Goal: Browse casually

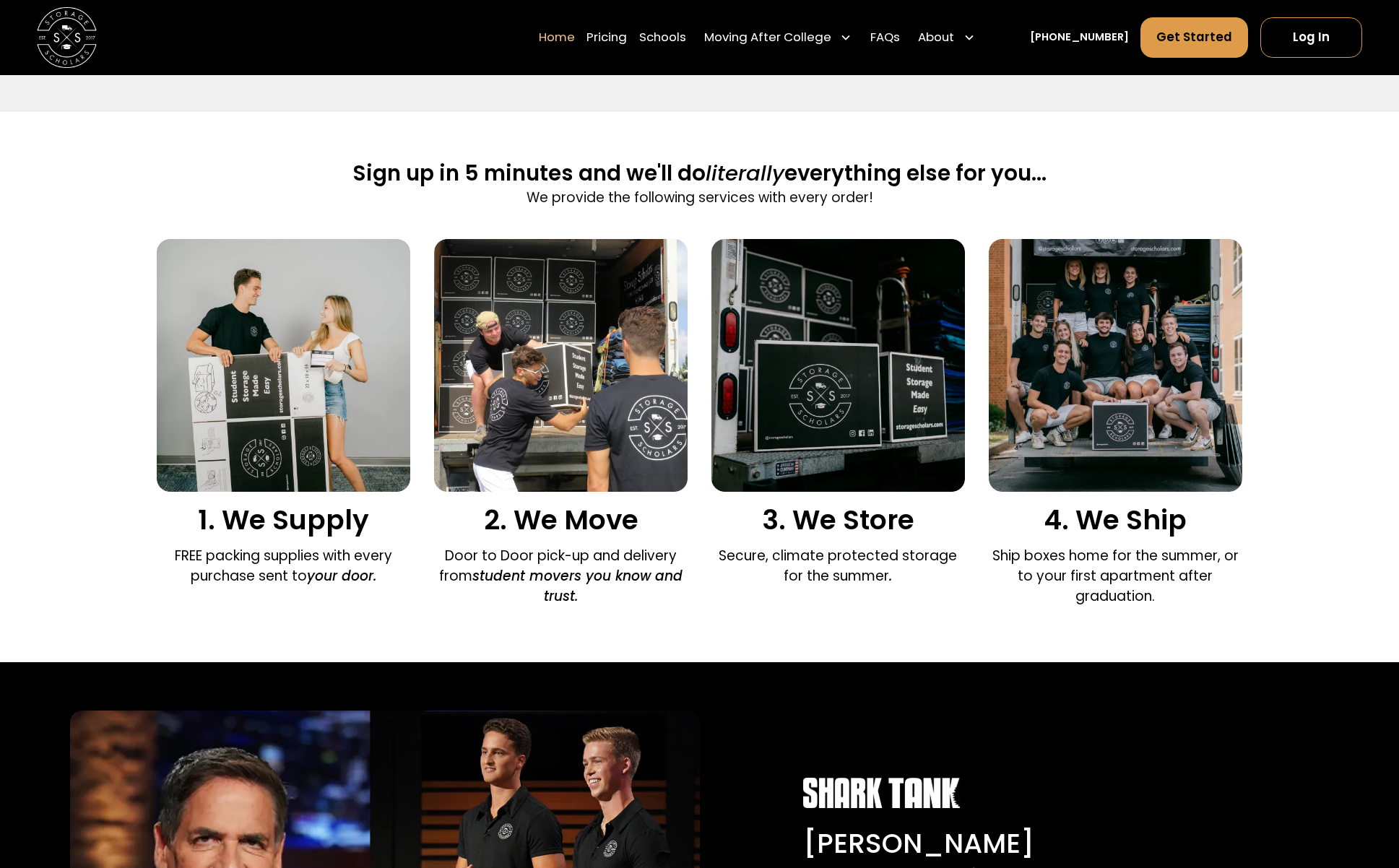
scroll to position [903, 0]
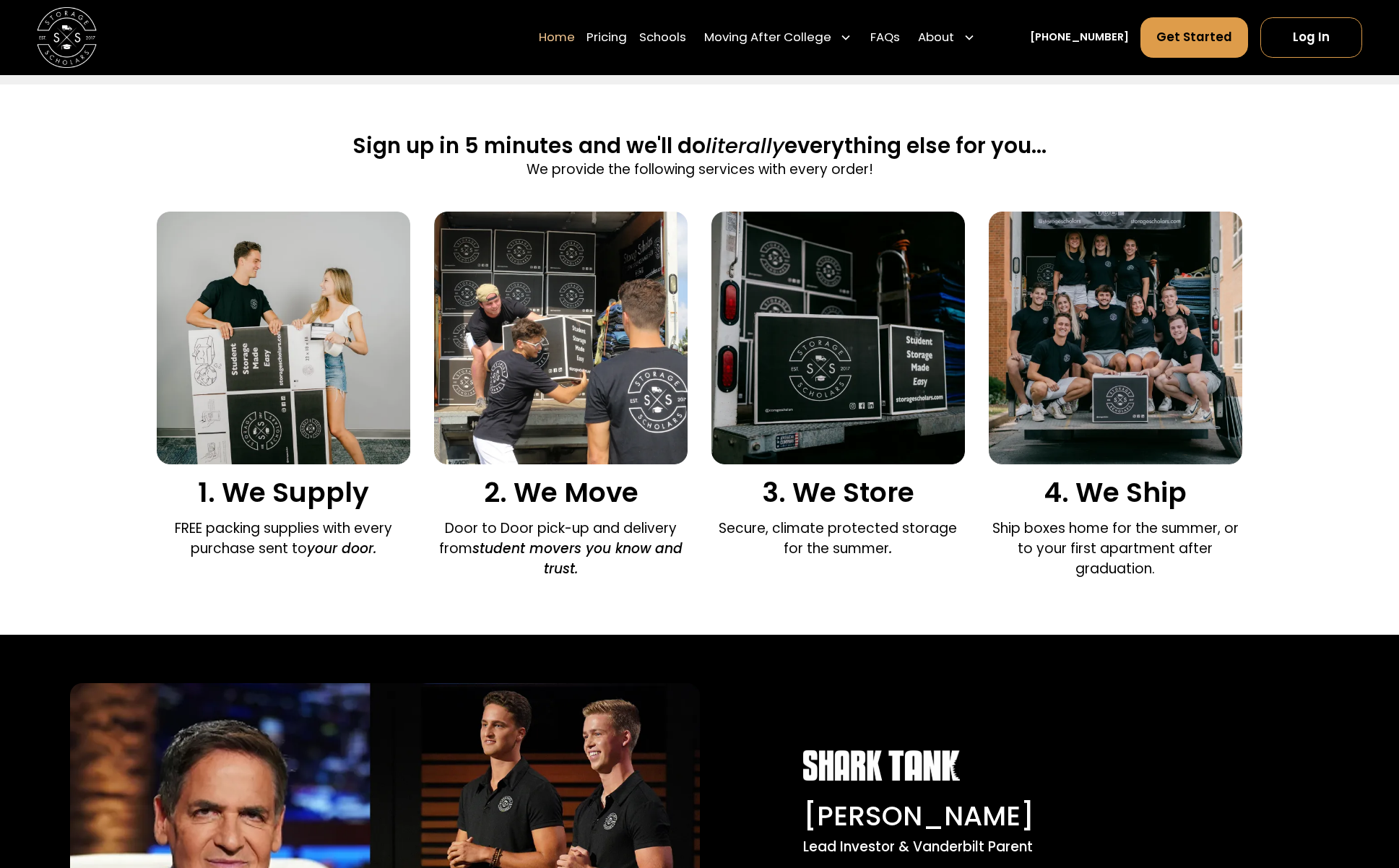
click at [699, 227] on div "1. We Supply FREE packing supplies with every purchase sent to your door. 2. We…" at bounding box center [699, 399] width 1085 height 375
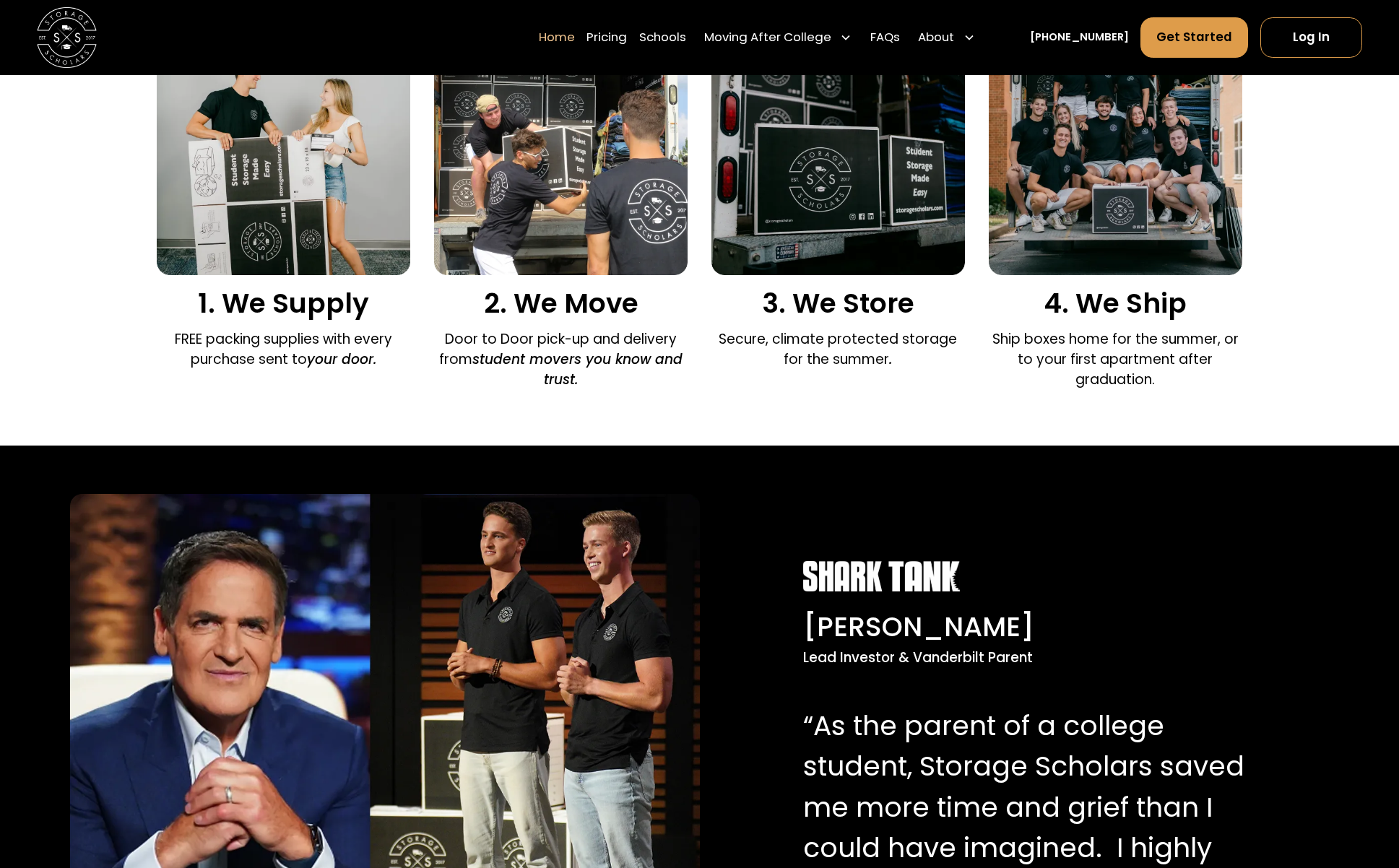
scroll to position [1368, 0]
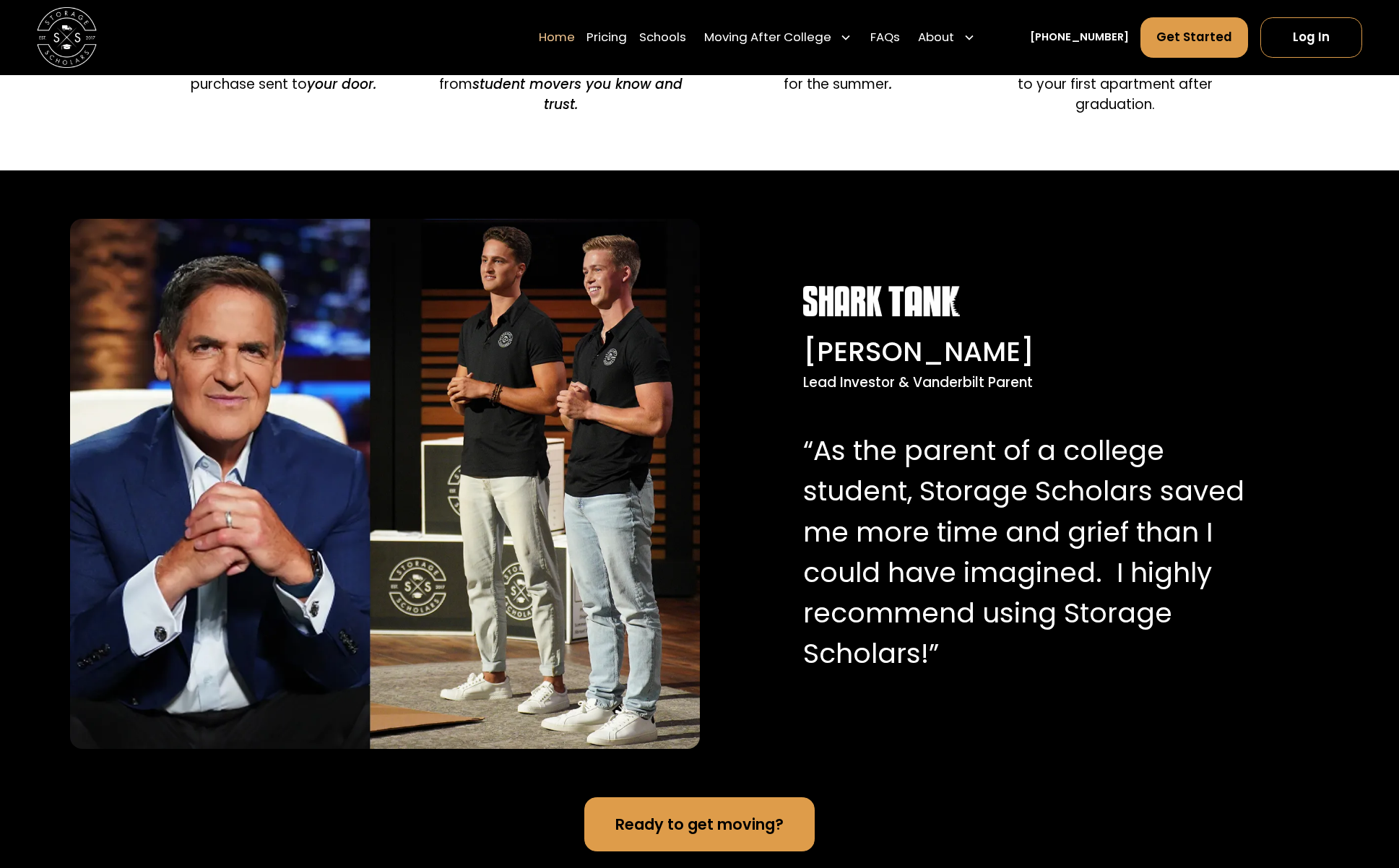
click at [730, 186] on div "[PERSON_NAME] Lead Investor & Vanderbilt Parent “As the parent of a college stu…" at bounding box center [699, 484] width 1399 height 626
click at [748, 173] on div "[PERSON_NAME] Lead Investor & Vanderbilt Parent “As the parent of a college stu…" at bounding box center [699, 484] width 1399 height 626
click at [704, 176] on div "[PERSON_NAME] Lead Investor & Vanderbilt Parent “As the parent of a college stu…" at bounding box center [699, 484] width 1399 height 626
click at [751, 183] on div "[PERSON_NAME] Lead Investor & Vanderbilt Parent “As the parent of a college stu…" at bounding box center [699, 484] width 1399 height 626
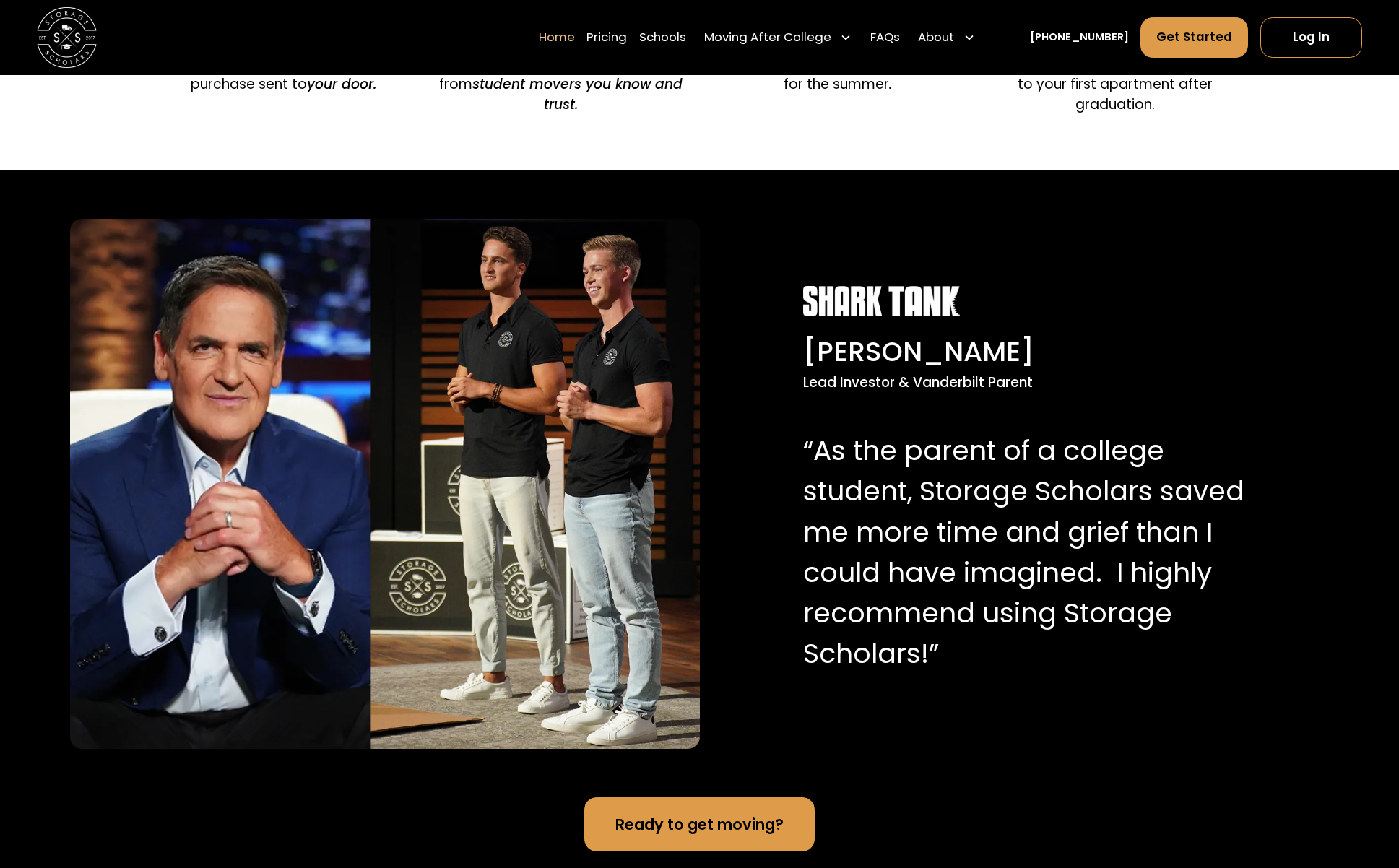
click at [752, 172] on div "[PERSON_NAME] Lead Investor & Vanderbilt Parent “As the parent of a college stu…" at bounding box center [699, 484] width 1399 height 626
click at [743, 173] on div "[PERSON_NAME] Lead Investor & Vanderbilt Parent “As the parent of a college stu…" at bounding box center [699, 484] width 1399 height 626
click at [744, 174] on div "[PERSON_NAME] Lead Investor & Vanderbilt Parent “As the parent of a college stu…" at bounding box center [699, 484] width 1399 height 626
click at [725, 188] on div "[PERSON_NAME] Lead Investor & Vanderbilt Parent “As the parent of a college stu…" at bounding box center [699, 484] width 1399 height 626
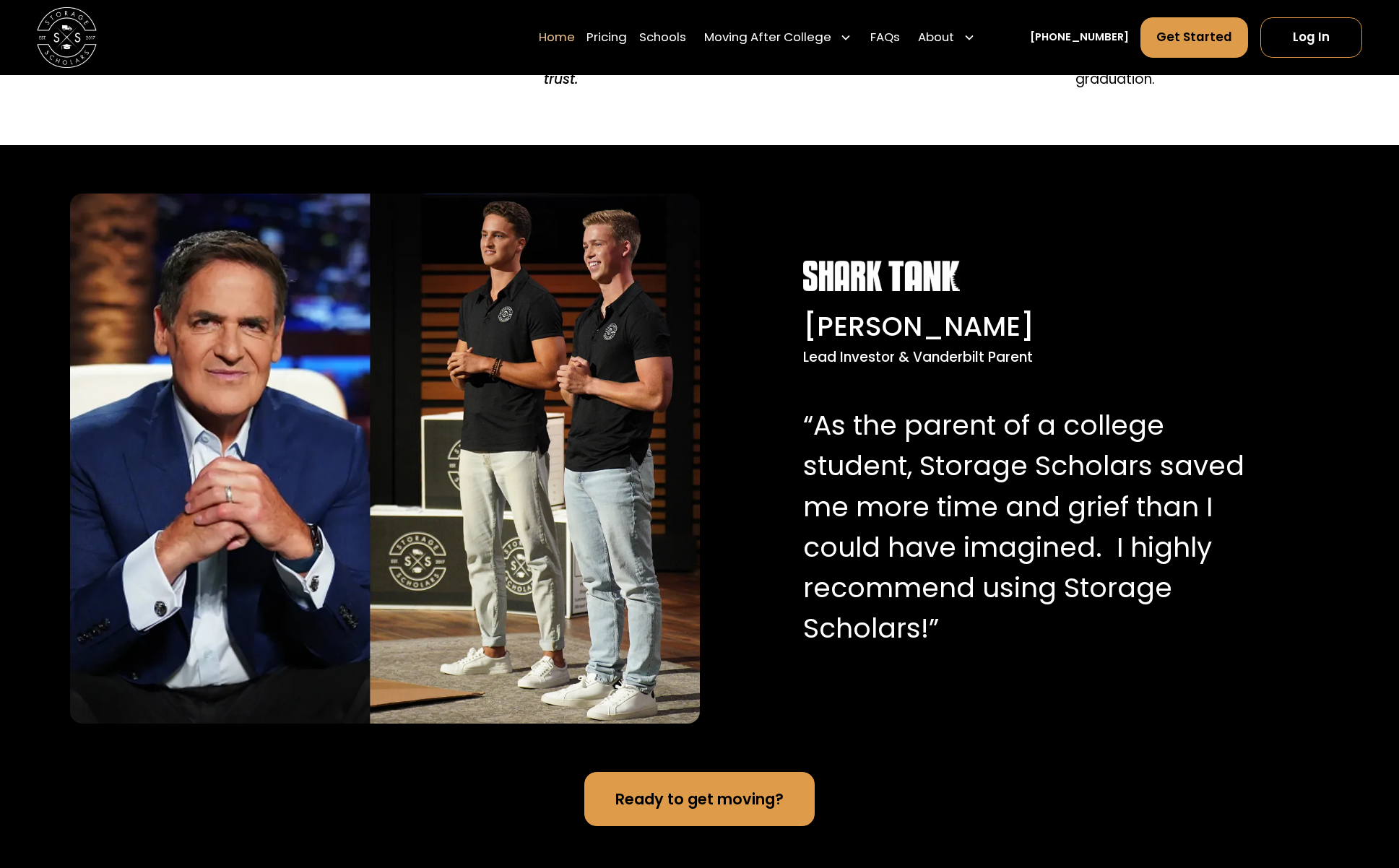
scroll to position [1394, 0]
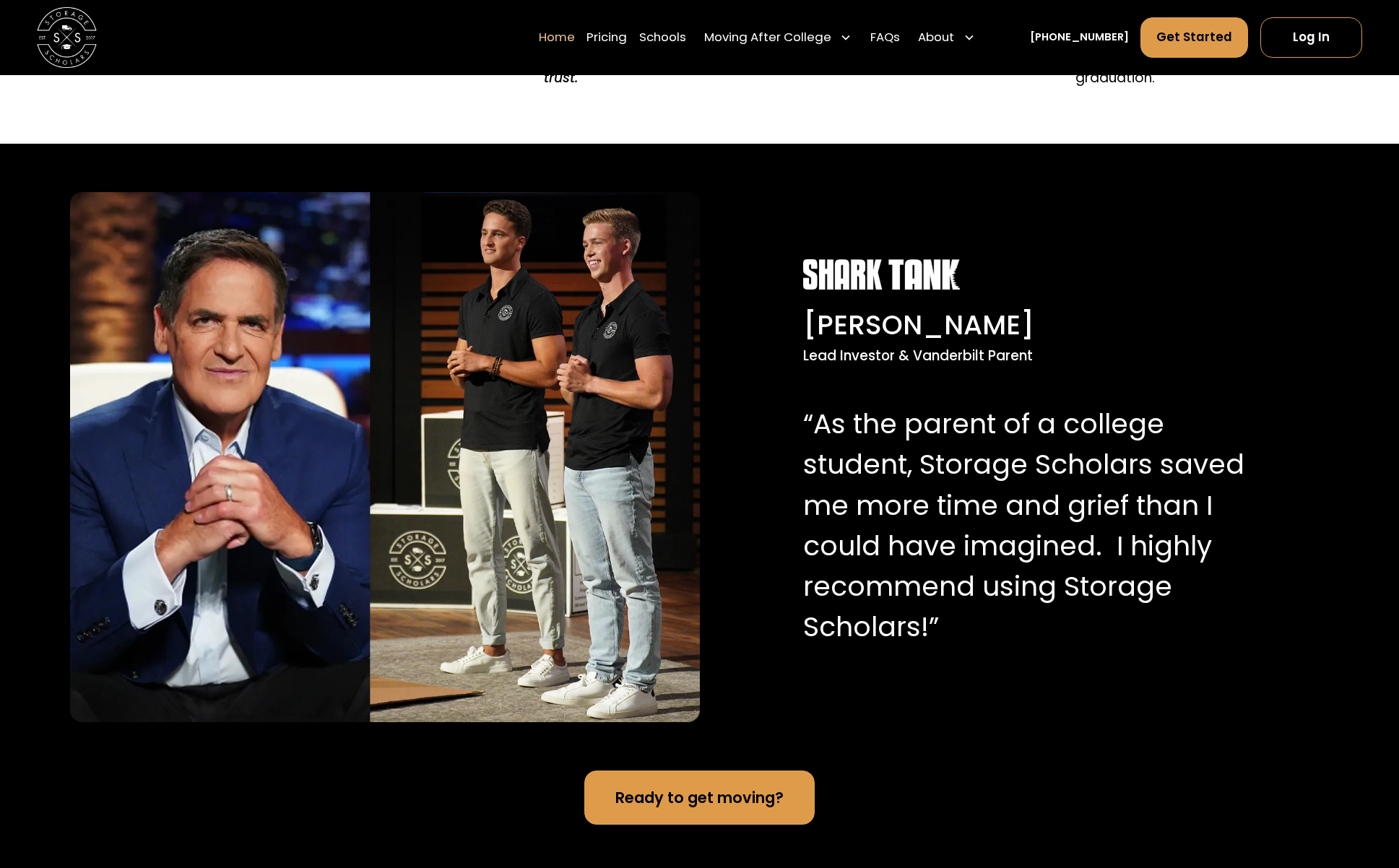
click at [720, 203] on div "[PERSON_NAME] Lead Investor & Vanderbilt Parent “As the parent of a college stu…" at bounding box center [699, 456] width 1399 height 626
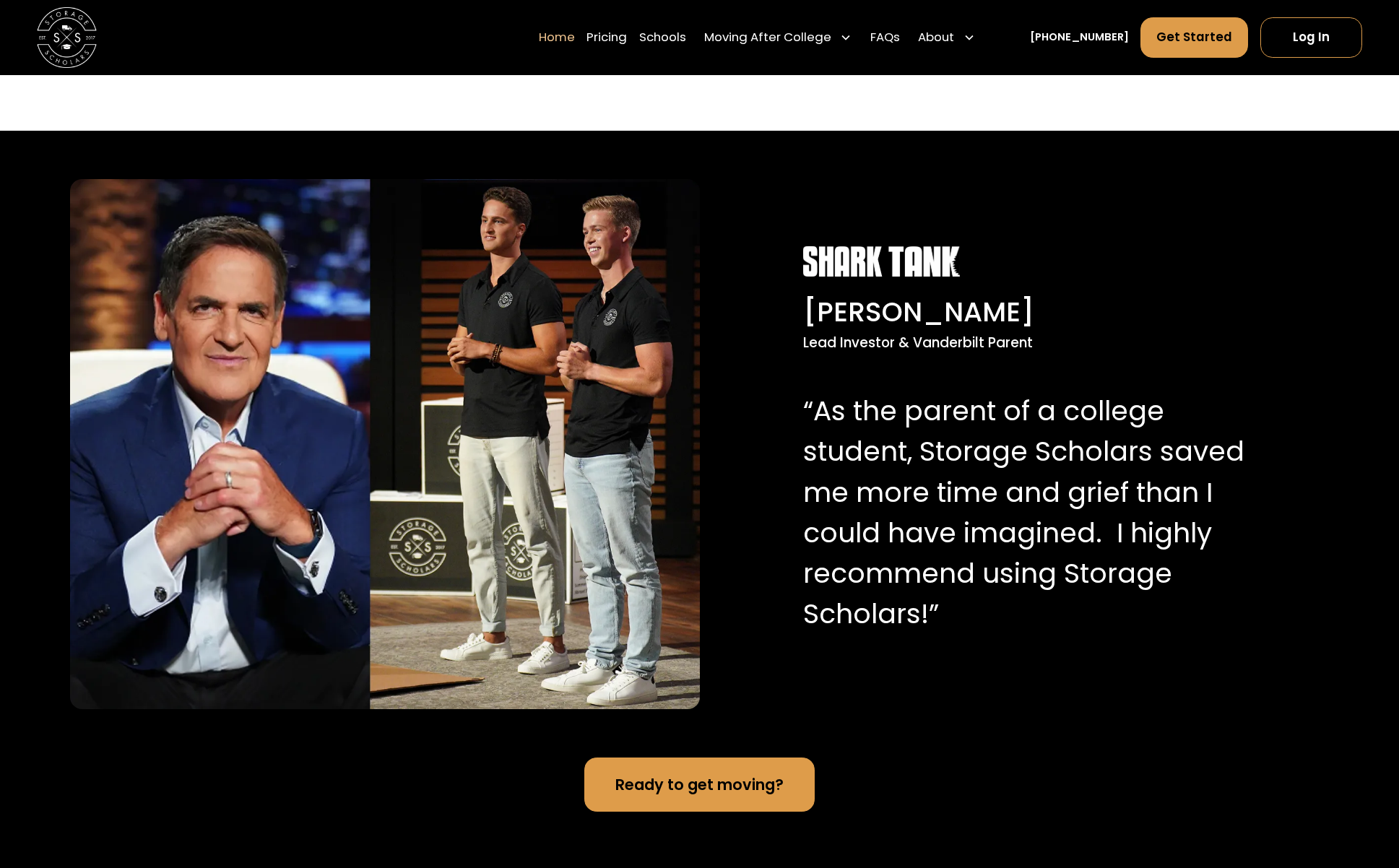
scroll to position [1423, 0]
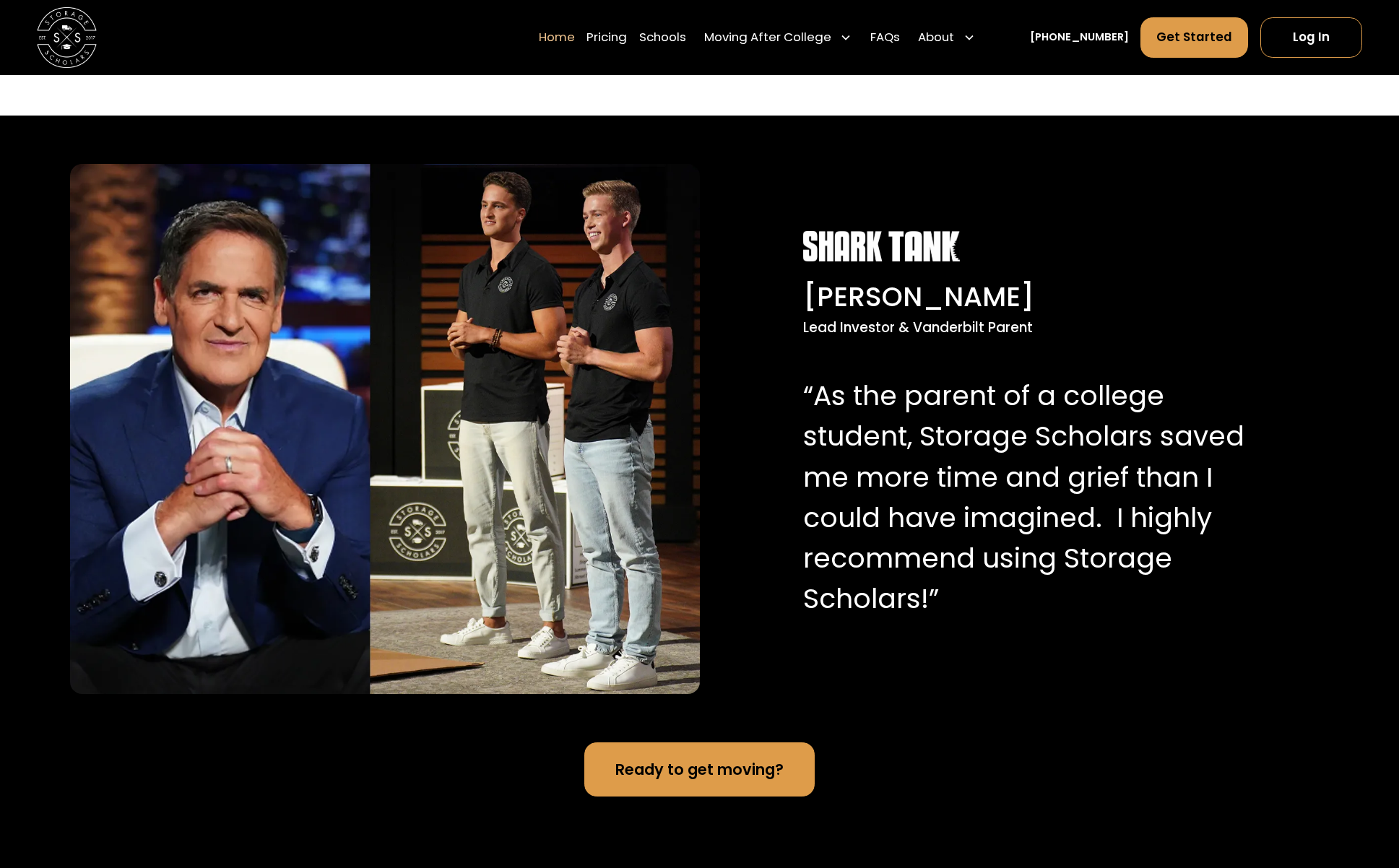
click at [721, 232] on div "[PERSON_NAME] Lead Investor & Vanderbilt Parent “As the parent of a college stu…" at bounding box center [699, 429] width 1399 height 626
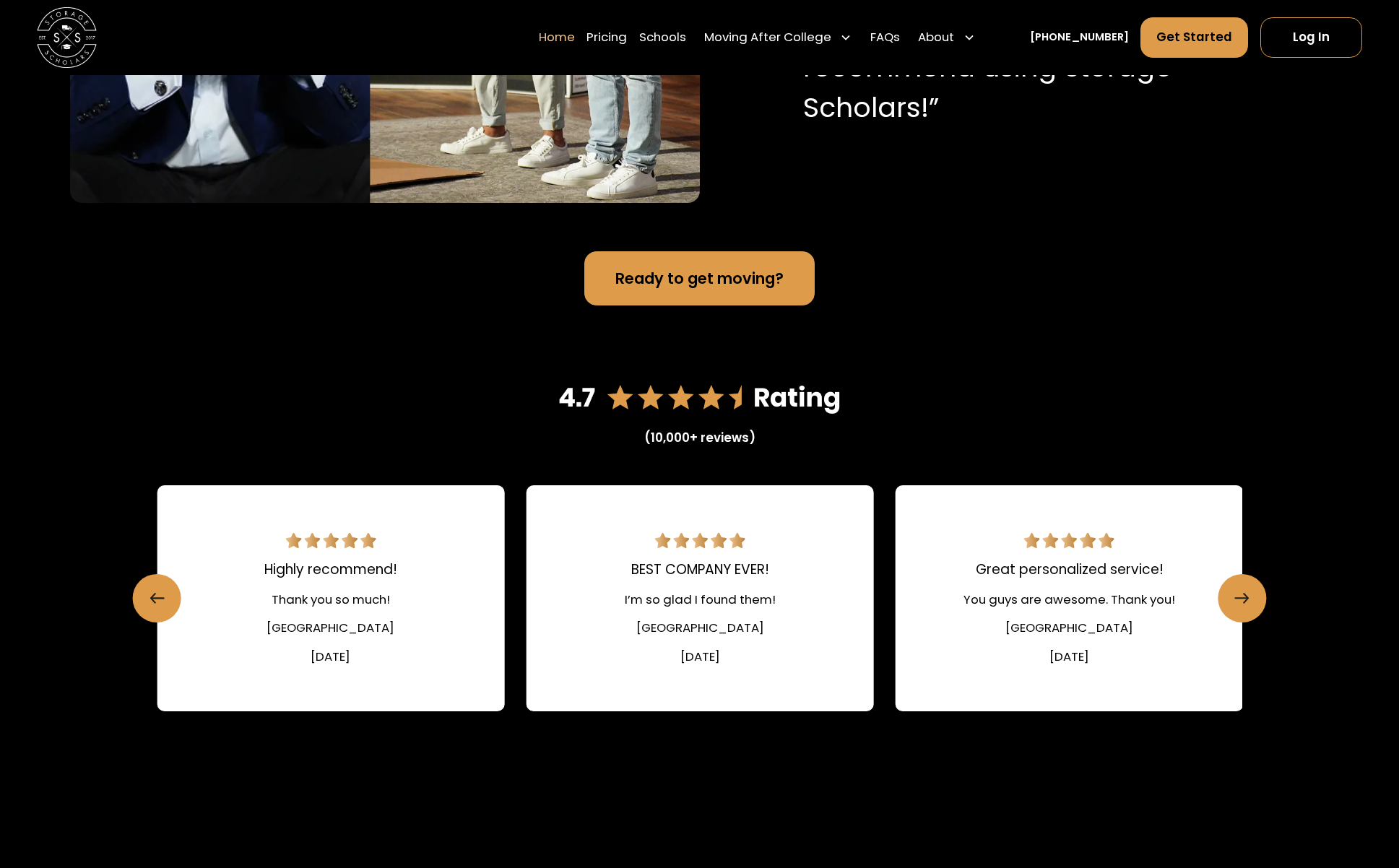
scroll to position [1415, 0]
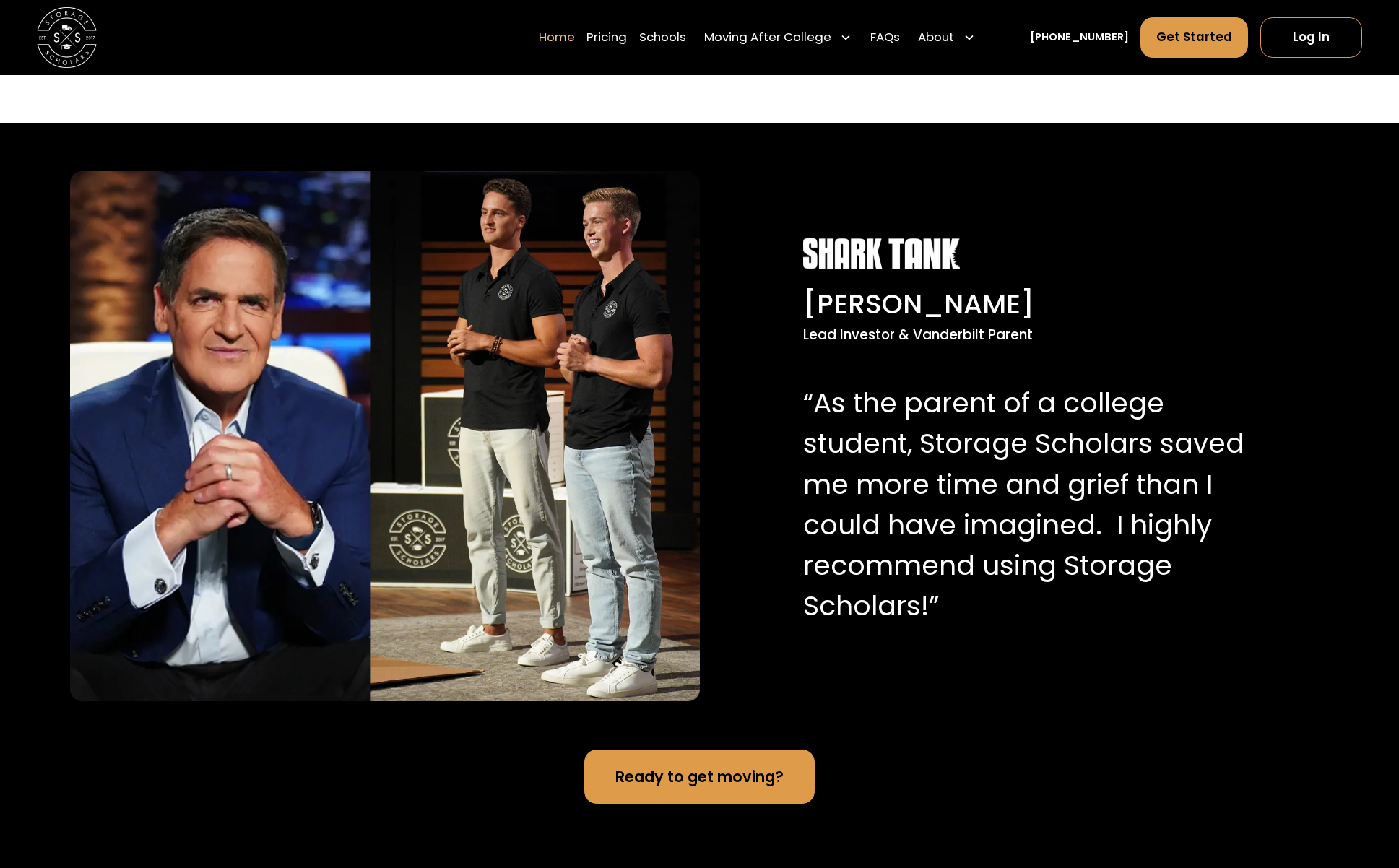
click at [720, 237] on div "[PERSON_NAME] Lead Investor & Vanderbilt Parent “As the parent of a college stu…" at bounding box center [699, 436] width 1399 height 626
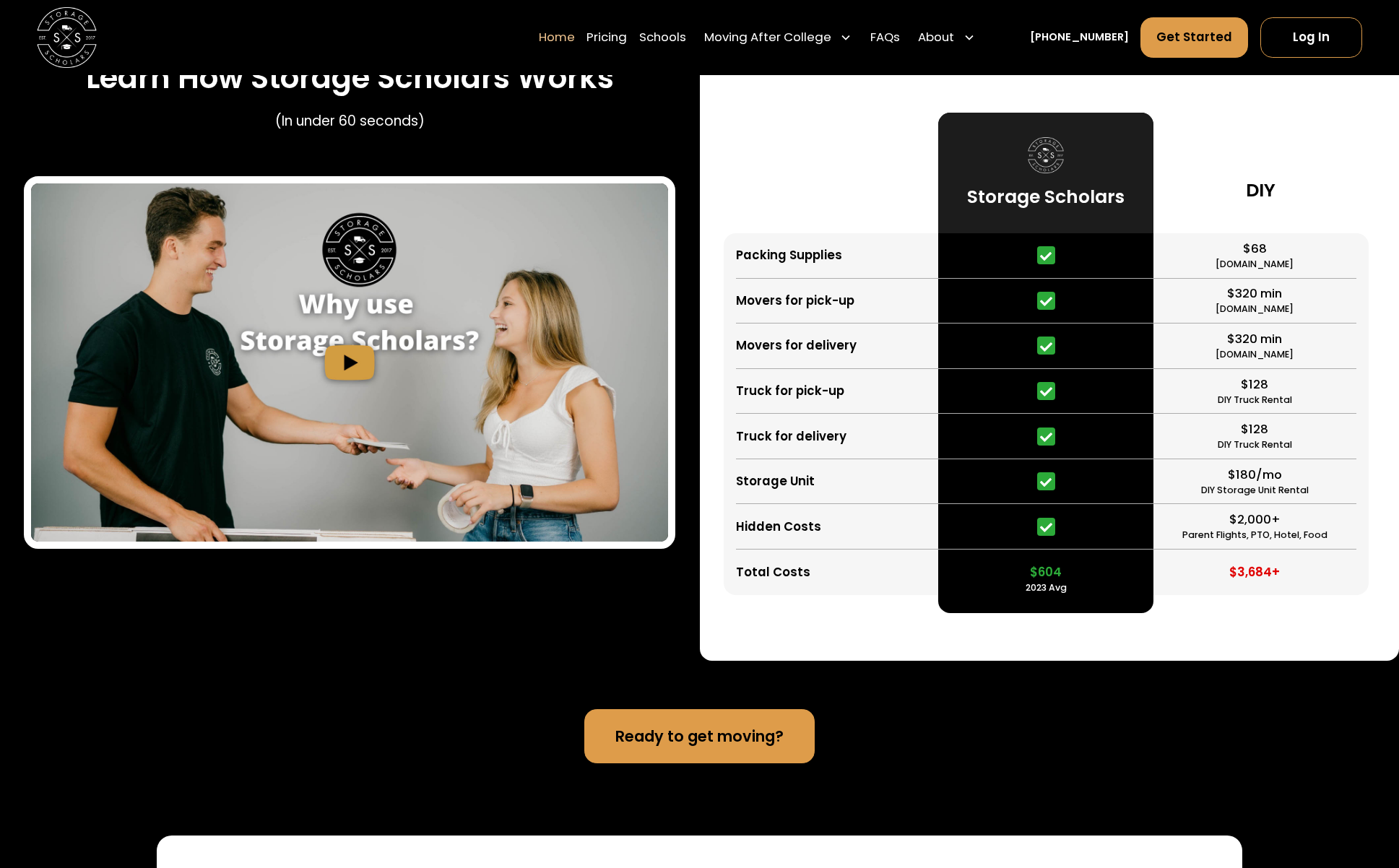
scroll to position [2793, 0]
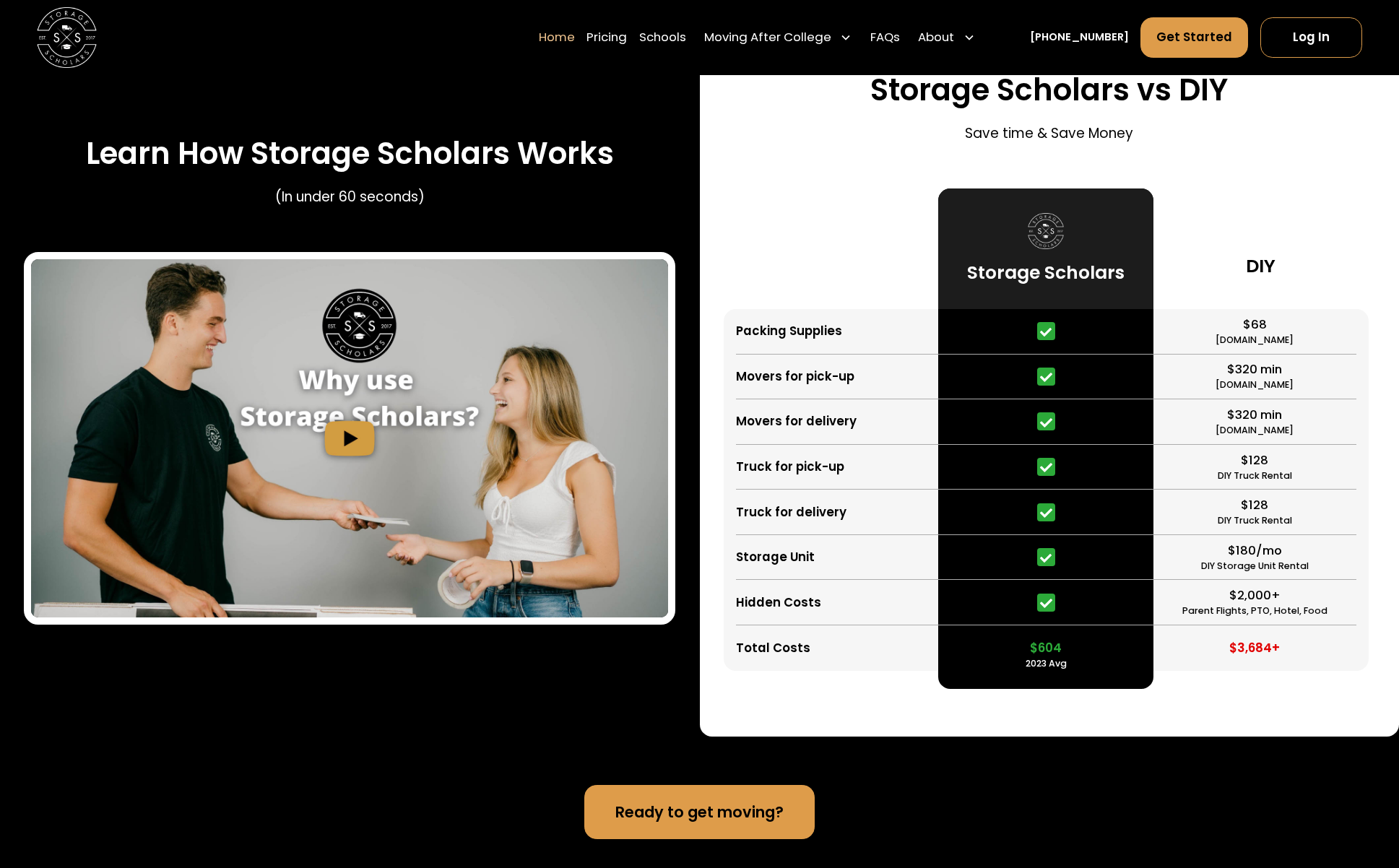
click at [730, 212] on div at bounding box center [831, 248] width 215 height 121
click at [697, 216] on div "Learn How Storage Scholars Works (In under 60 seconds)" at bounding box center [350, 380] width 700 height 712
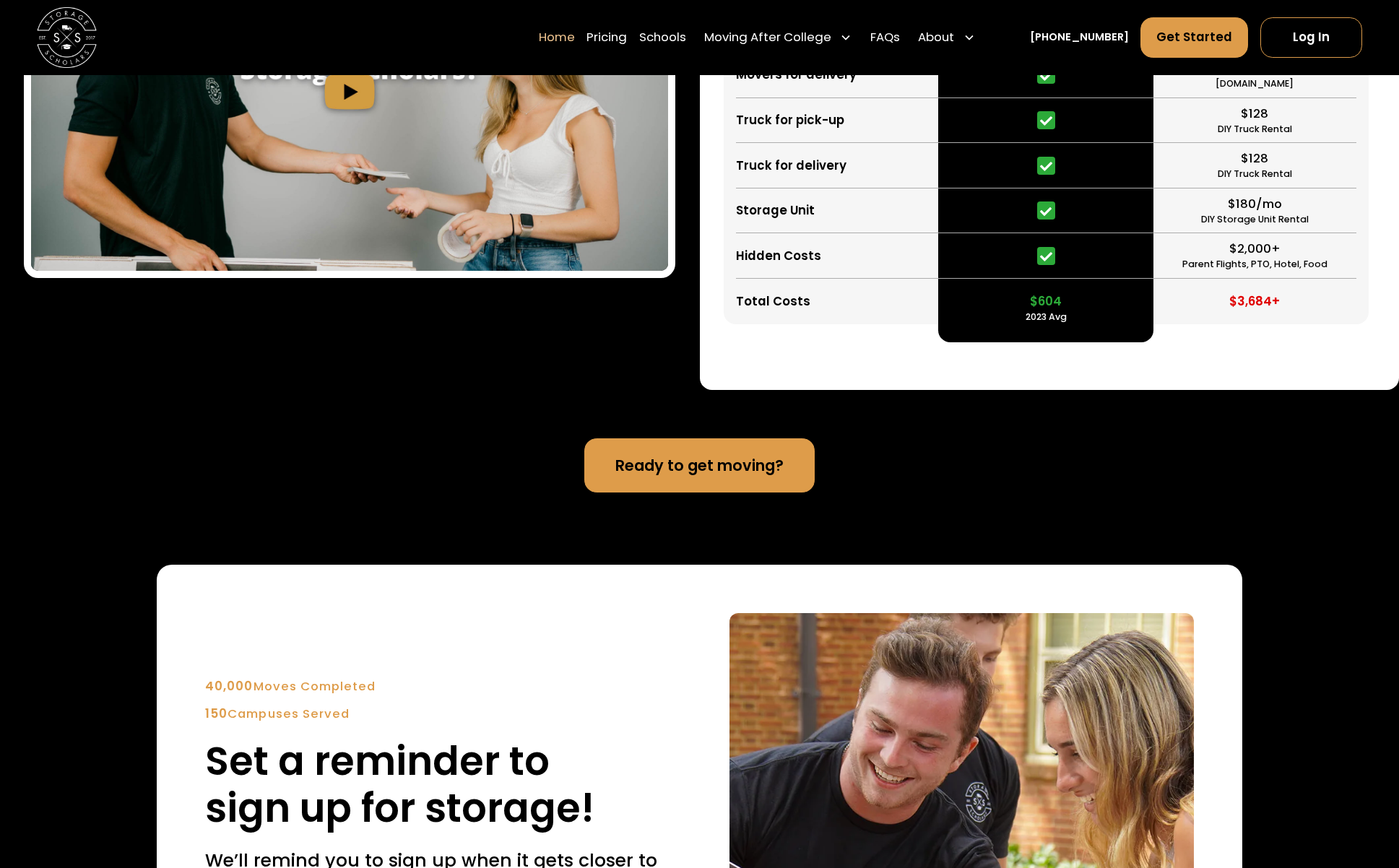
scroll to position [2963, 0]
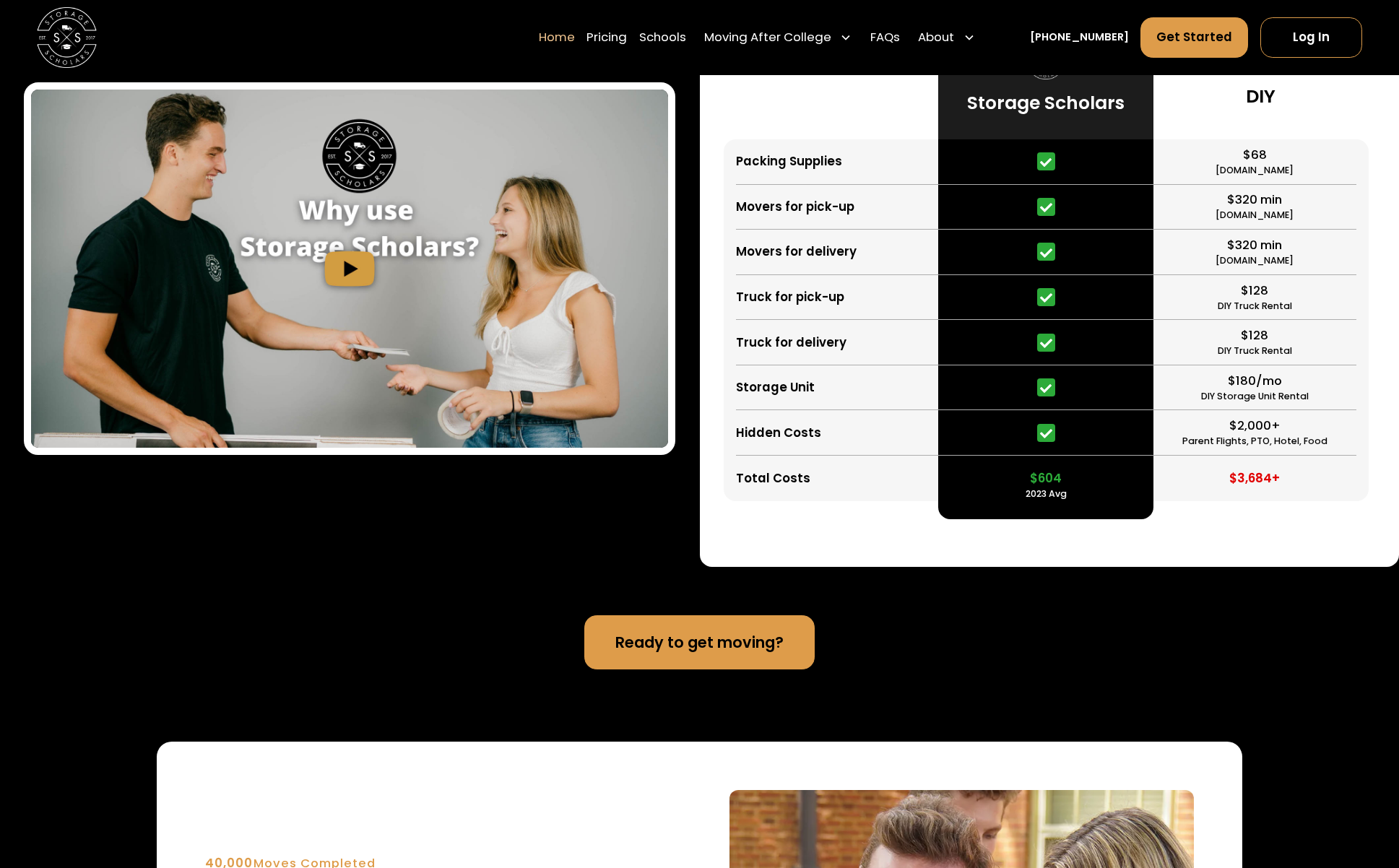
click at [704, 255] on div "Storage Scholars vs DIY Save time & Save Money Packing Supplies Movers for pick…" at bounding box center [1050, 210] width 700 height 712
click at [692, 279] on div "Learn How Storage Scholars Works (In under 60 seconds)" at bounding box center [350, 210] width 700 height 712
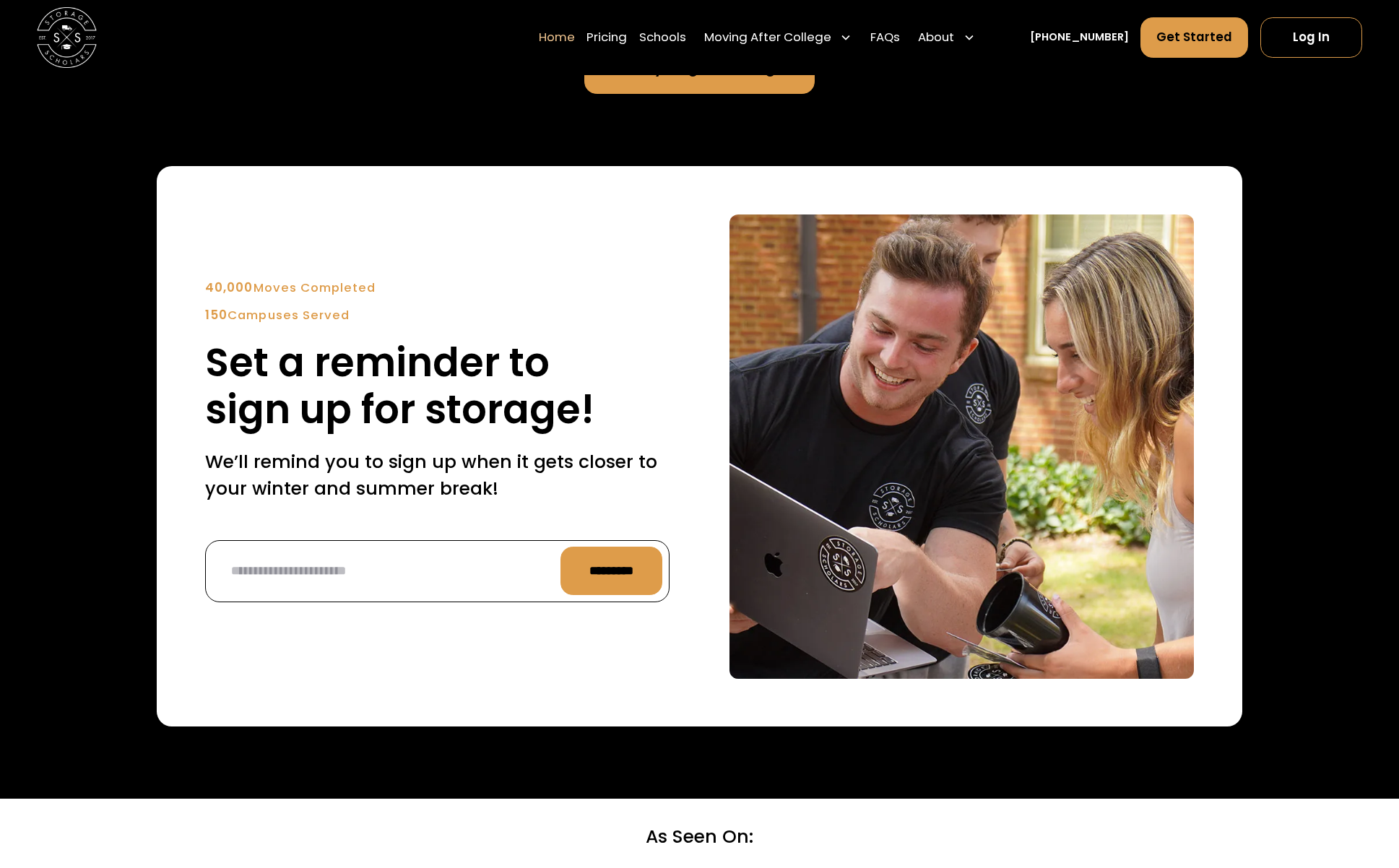
click at [692, 279] on div "40,000 Moves Completed 150 Campuses Served Set a reminder to sign up for storag…" at bounding box center [699, 446] width 1085 height 561
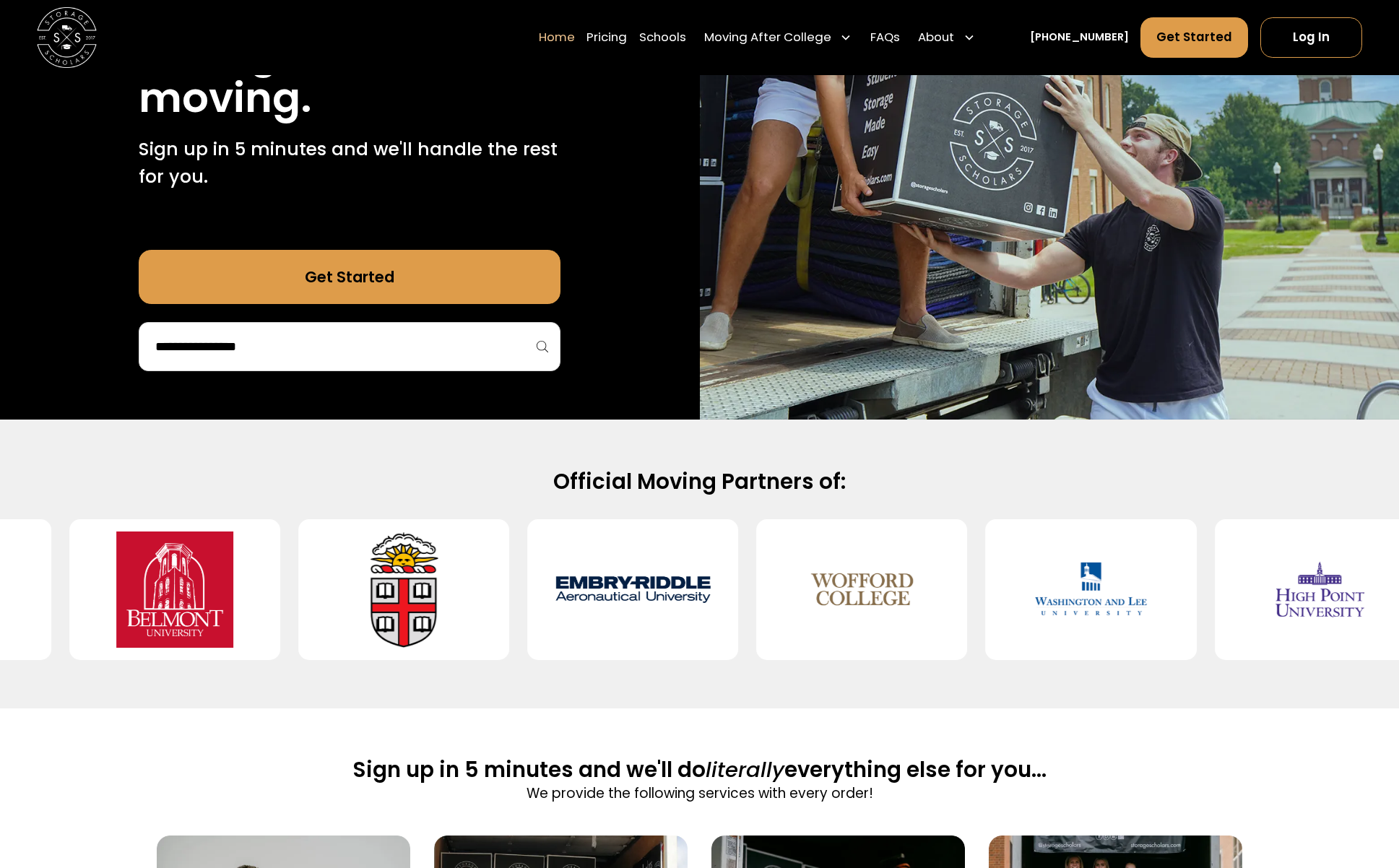
scroll to position [0, 0]
